Goal: Transaction & Acquisition: Book appointment/travel/reservation

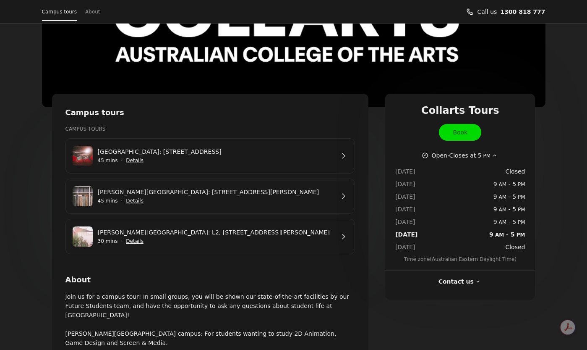
click at [201, 153] on link "[GEOGRAPHIC_DATA]: [STREET_ADDRESS]" at bounding box center [216, 151] width 237 height 9
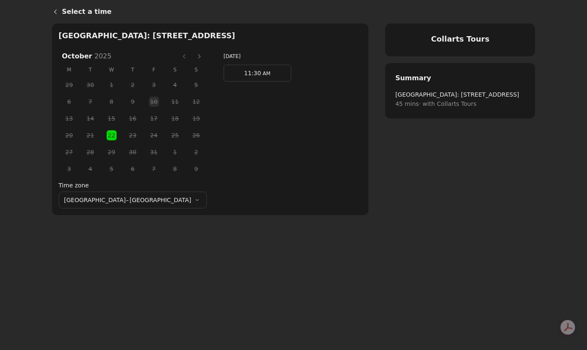
click at [244, 78] on span "11:30 AM" at bounding box center [257, 73] width 26 height 13
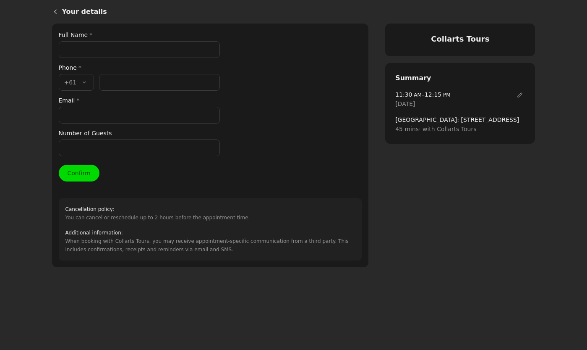
click at [130, 48] on input "Full Name *" at bounding box center [139, 49] width 161 height 17
type input "[PERSON_NAME]"
type input "0413586073"
type input "[EMAIL_ADDRESS][DOMAIN_NAME]"
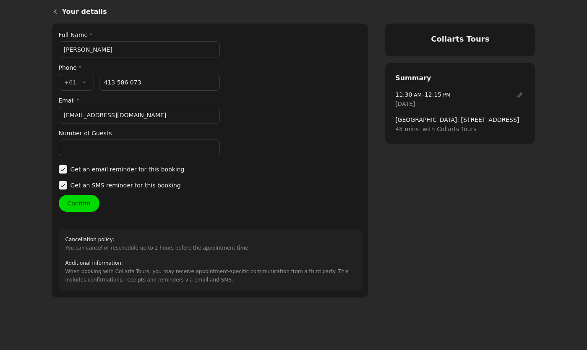
click at [107, 83] on input "413 586 073" at bounding box center [159, 82] width 121 height 17
type input "13 586 073"
click at [279, 142] on div "Your details Full Name * [PERSON_NAME] Phone * Country code * , +61 +61 Phone n…" at bounding box center [210, 160] width 303 height 260
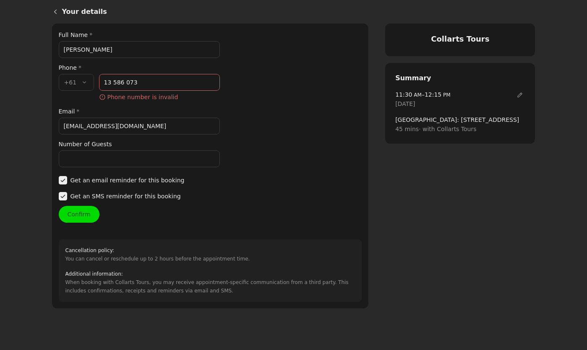
click at [198, 156] on input "Number of Guests" at bounding box center [139, 158] width 161 height 17
type input "3"
click at [105, 84] on input "13 586 073" at bounding box center [159, 82] width 121 height 17
type input "413 586 073"
click at [261, 134] on div "Your details Full Name * [PERSON_NAME] Phone * Country code * , +61 +61 Phone n…" at bounding box center [210, 165] width 303 height 271
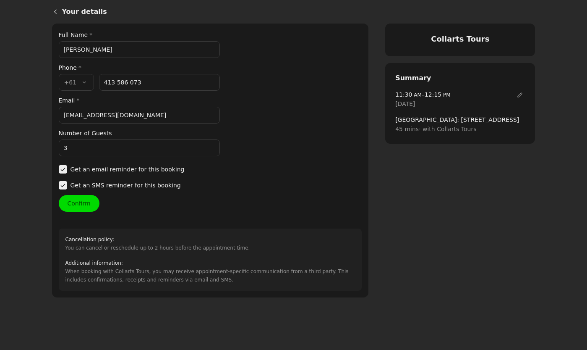
click at [89, 199] on button "Confirm" at bounding box center [79, 203] width 41 height 17
